Goal: Information Seeking & Learning: Learn about a topic

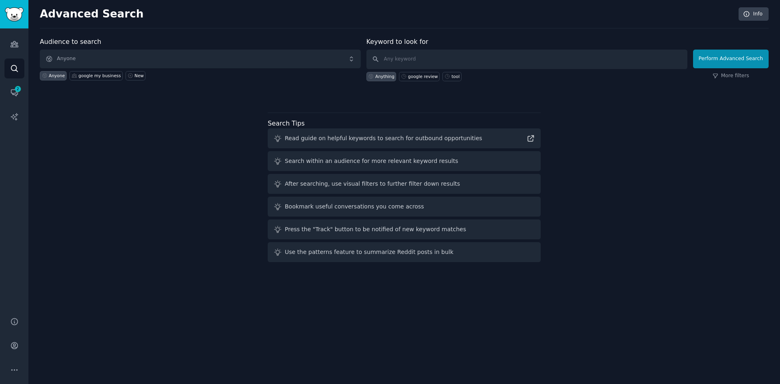
click at [175, 161] on div "Audience to search Anyone Anyone google my business New Keyword to look for Any…" at bounding box center [404, 151] width 729 height 228
click at [15, 49] on link "Audiences" at bounding box center [14, 44] width 20 height 20
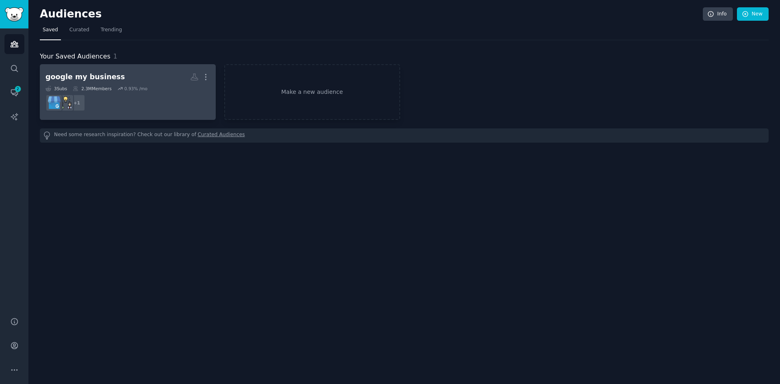
click at [78, 88] on div "2.3M Members" at bounding box center [92, 89] width 39 height 6
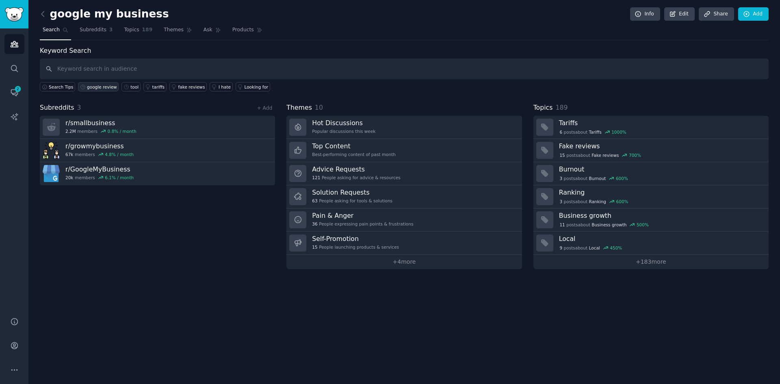
click at [98, 87] on div "google review" at bounding box center [102, 87] width 30 height 6
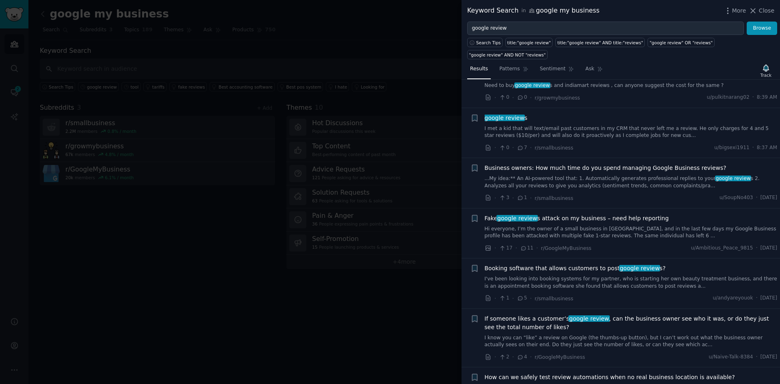
scroll to position [41, 0]
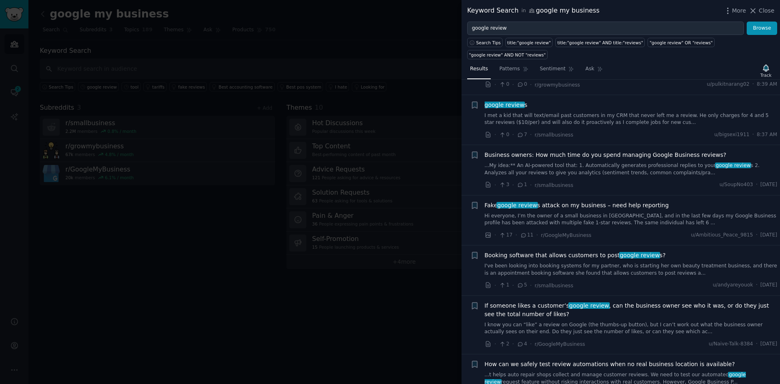
click at [539, 112] on link "I met a kid that will text/email past customers in my CRM that never left me a …" at bounding box center [631, 119] width 293 height 14
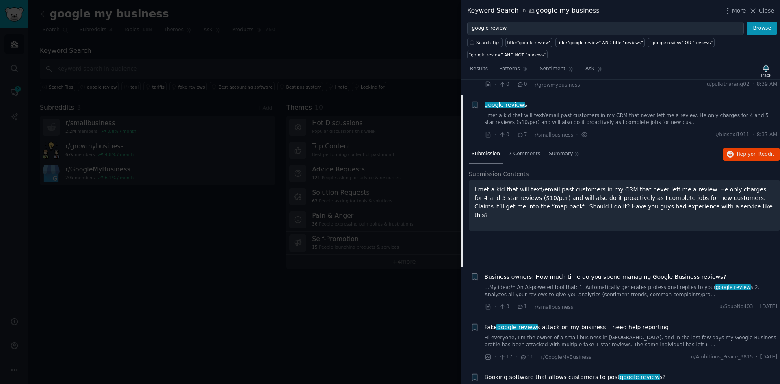
scroll to position [56, 0]
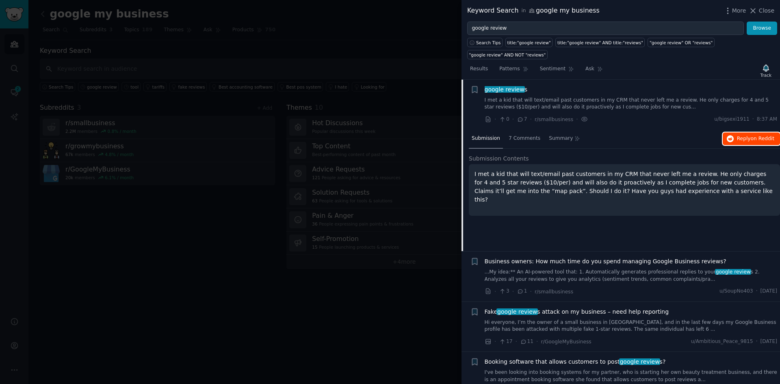
click at [749, 135] on span "Reply on Reddit" at bounding box center [755, 138] width 37 height 7
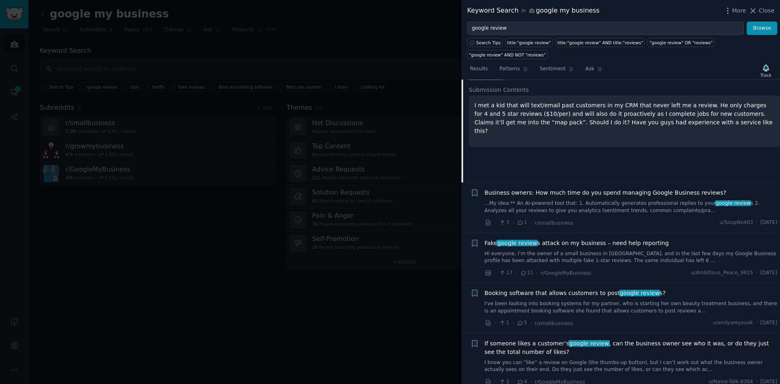
scroll to position [178, 0]
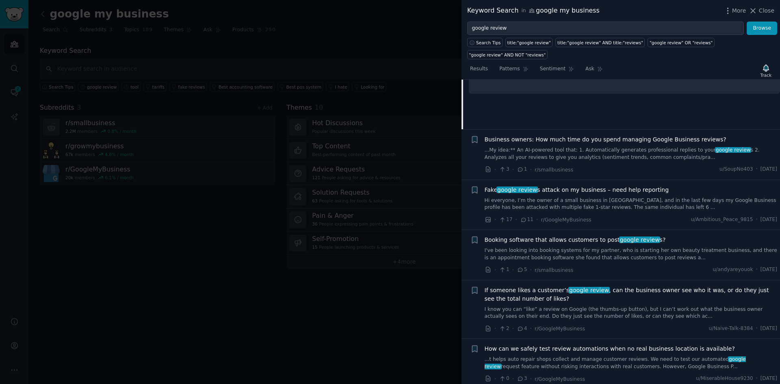
click at [557, 135] on span "Business owners: How much time do you spend managing Google Business reviews?" at bounding box center [606, 139] width 242 height 9
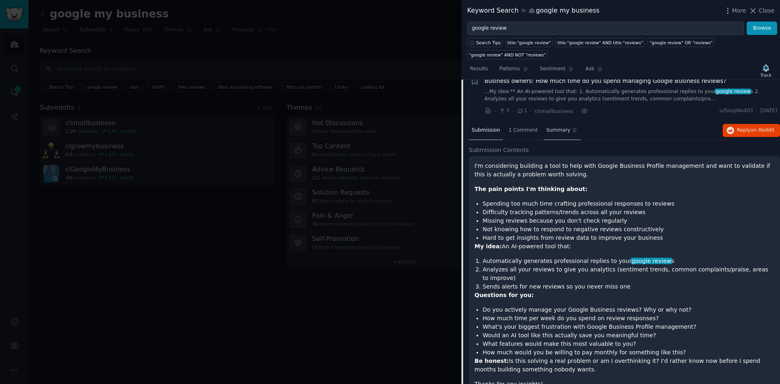
scroll to position [106, 0]
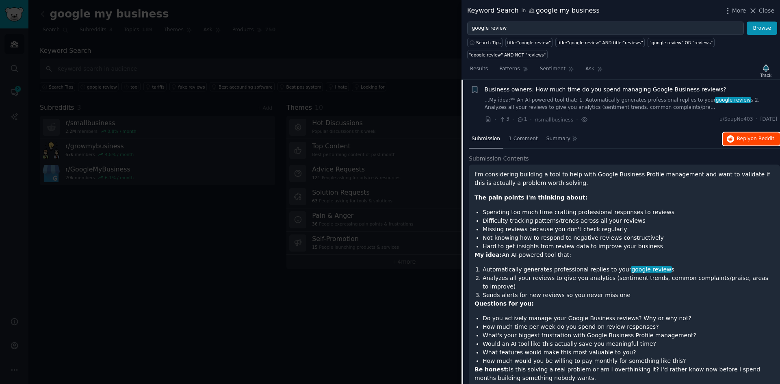
click at [748, 132] on button "Reply on Reddit" at bounding box center [751, 138] width 57 height 13
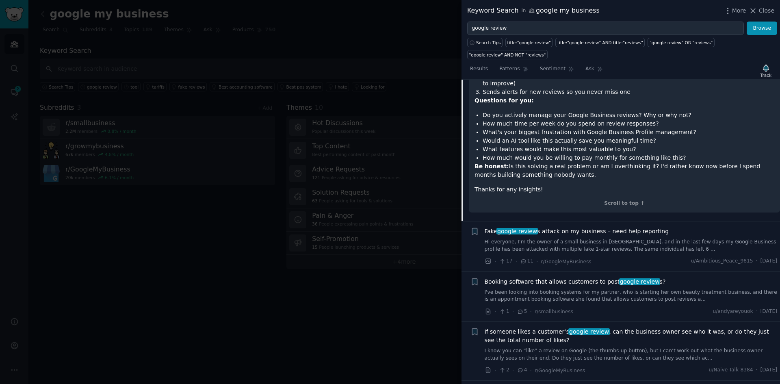
scroll to position [431, 0]
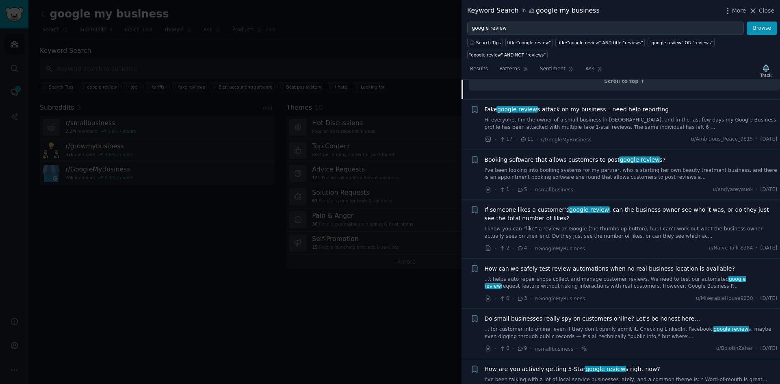
click at [558, 156] on span "Booking software that allows customers to post google review s?" at bounding box center [575, 160] width 181 height 9
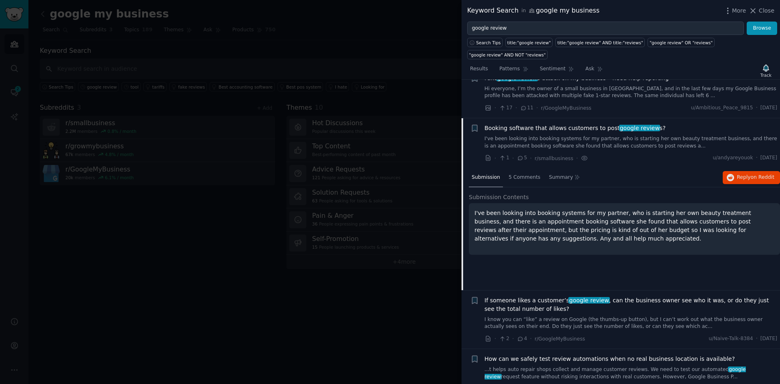
scroll to position [166, 0]
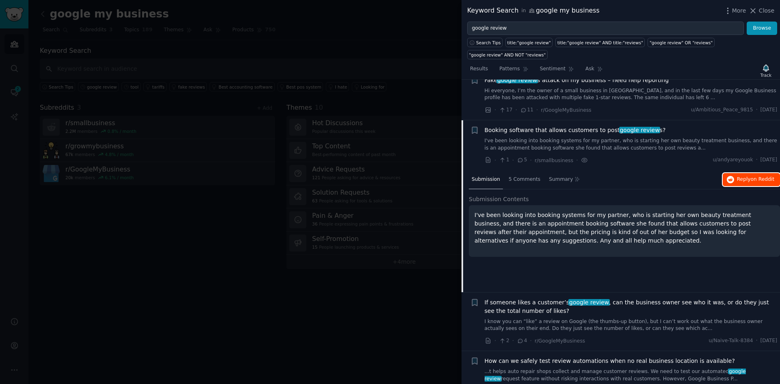
click at [738, 176] on span "Reply on Reddit" at bounding box center [755, 179] width 37 height 7
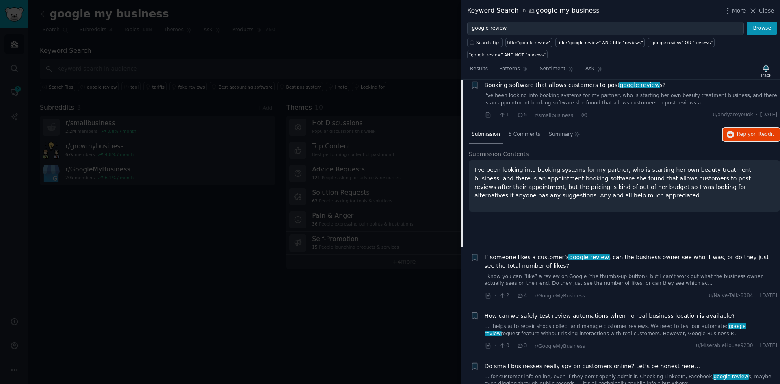
scroll to position [288, 0]
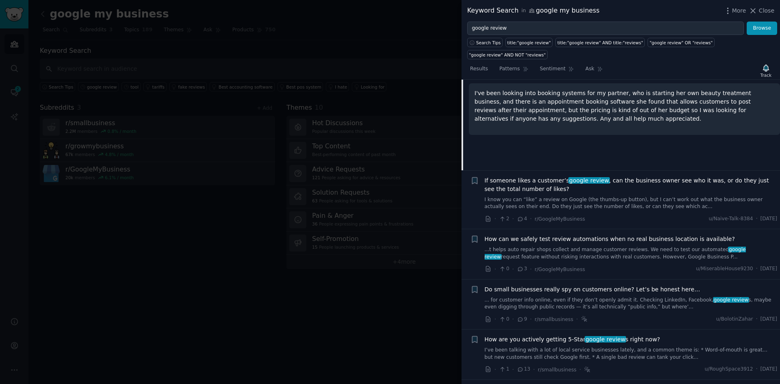
click at [646, 176] on span "If someone likes a customer’s google review , can the business owner see who it…" at bounding box center [631, 184] width 293 height 17
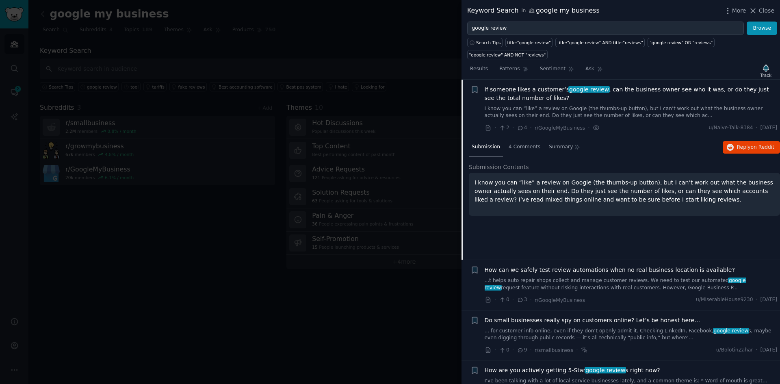
scroll to position [379, 0]
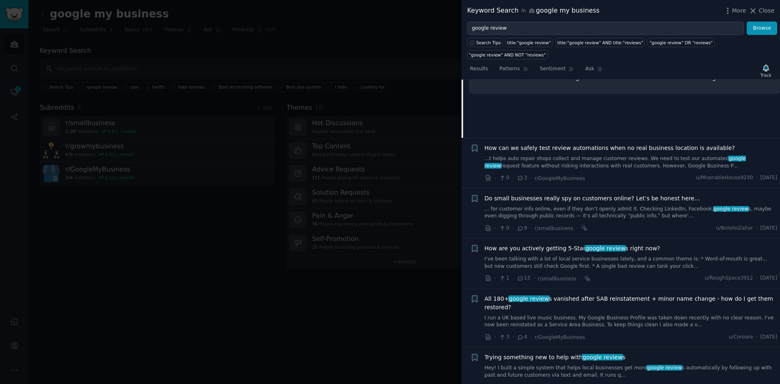
click at [678, 155] on link "...t helps auto repair shops collect and manage customer reviews. We need to te…" at bounding box center [631, 162] width 293 height 14
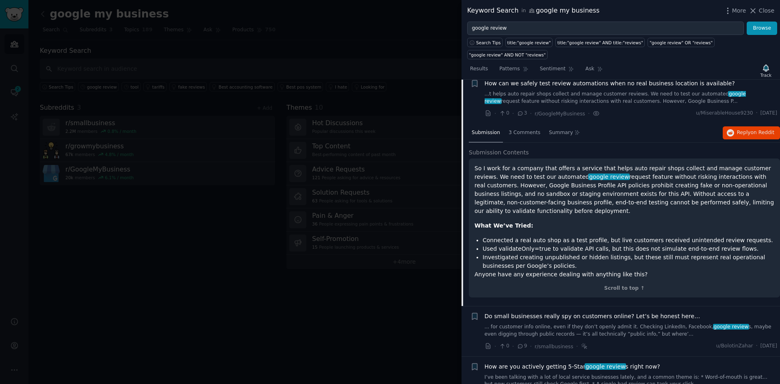
scroll to position [315, 0]
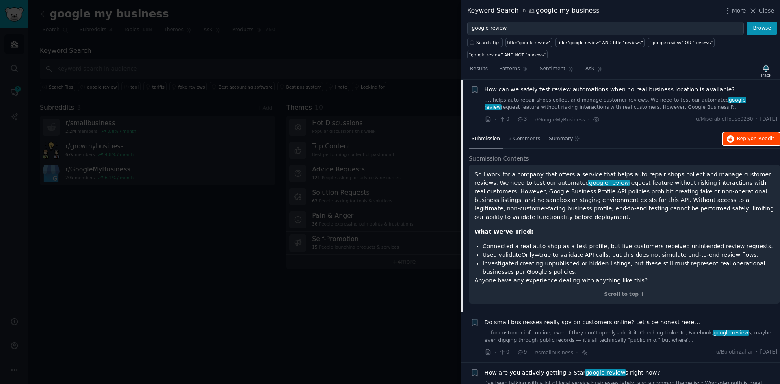
click at [740, 132] on button "Reply on Reddit" at bounding box center [751, 138] width 57 height 13
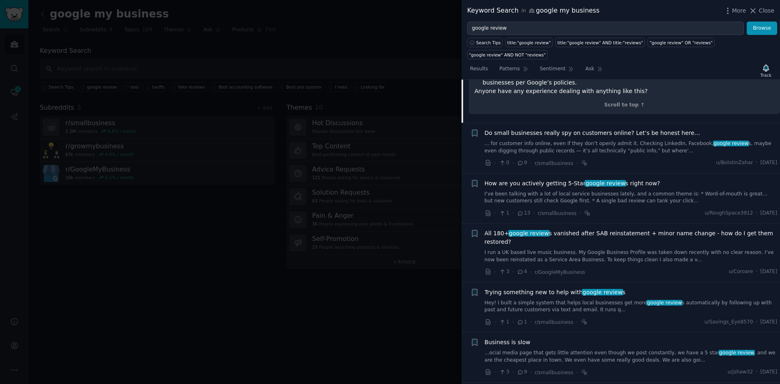
scroll to position [519, 0]
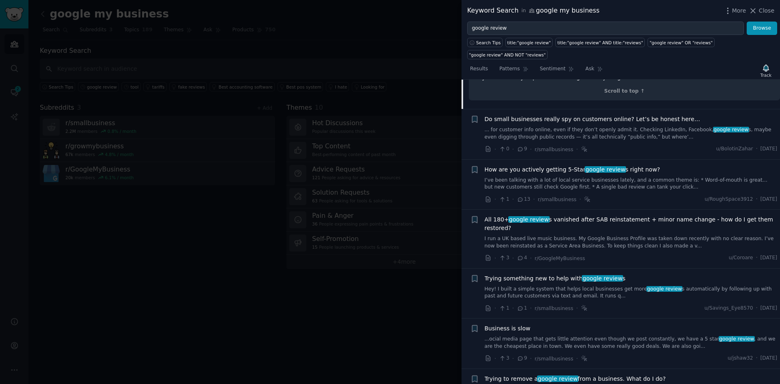
click at [539, 165] on span "How are you actively getting 5-Star google review s right now?" at bounding box center [573, 169] width 176 height 9
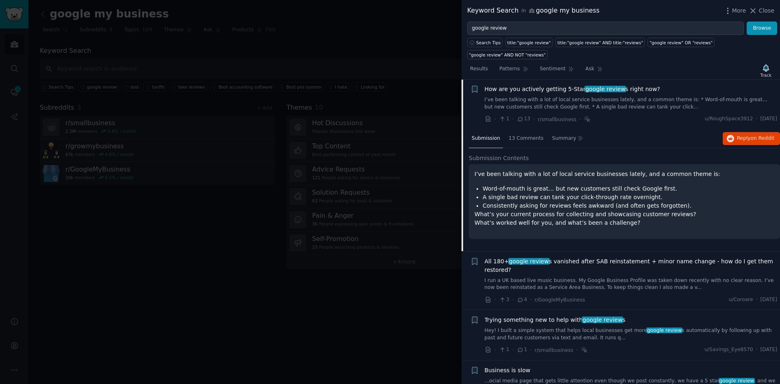
scroll to position [416, 0]
click at [770, 135] on span "Reply on Reddit" at bounding box center [755, 138] width 37 height 7
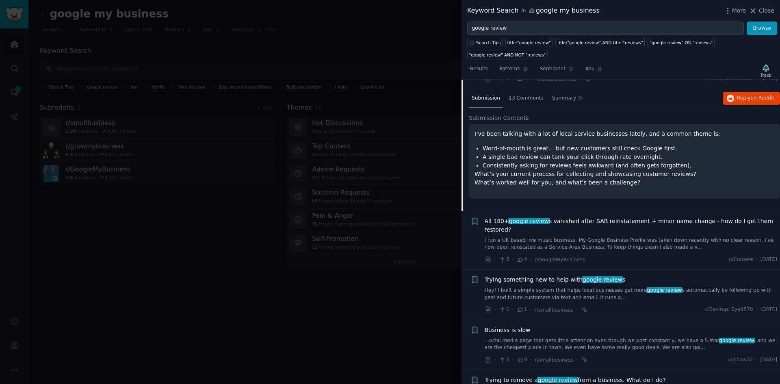
click at [386, 289] on div at bounding box center [390, 192] width 780 height 384
